Goal: Find specific page/section: Find specific page/section

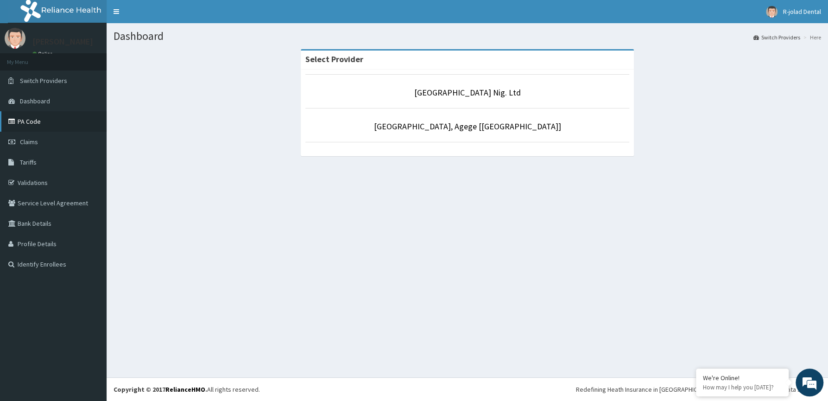
click at [41, 121] on link "PA Code" at bounding box center [53, 121] width 107 height 20
click at [35, 123] on link "PA Code" at bounding box center [53, 121] width 107 height 20
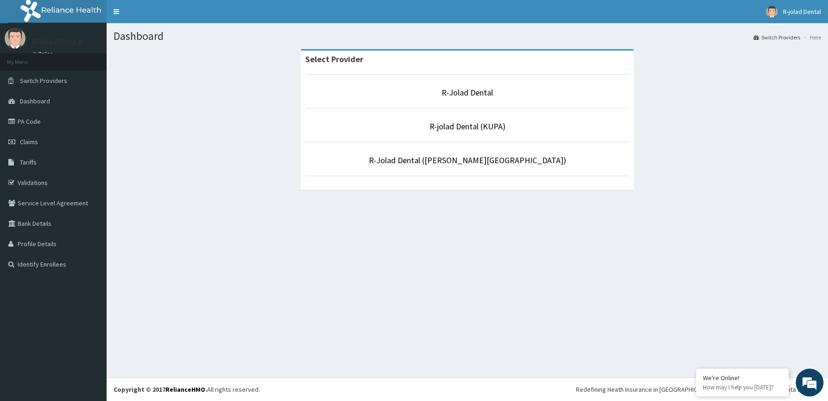
click at [447, 100] on li "R-Jolad Dental" at bounding box center [467, 91] width 324 height 34
click at [464, 103] on li "R-Jolad Dental" at bounding box center [467, 91] width 324 height 34
click at [467, 90] on link "R-Jolad Dental" at bounding box center [467, 92] width 51 height 11
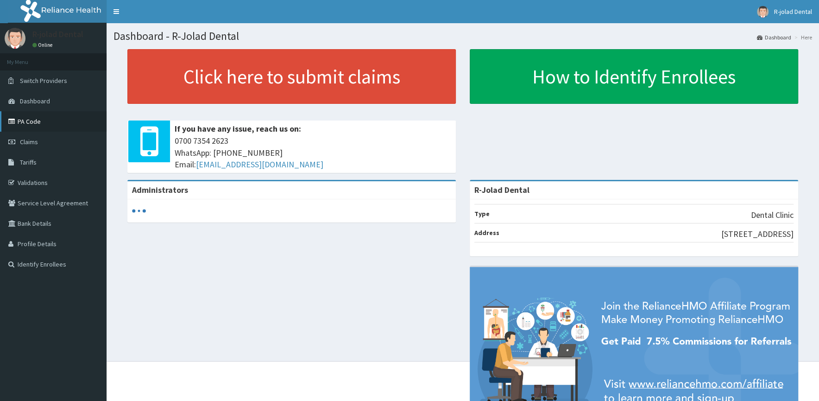
click at [37, 122] on link "PA Code" at bounding box center [53, 121] width 107 height 20
